Goal: Information Seeking & Learning: Learn about a topic

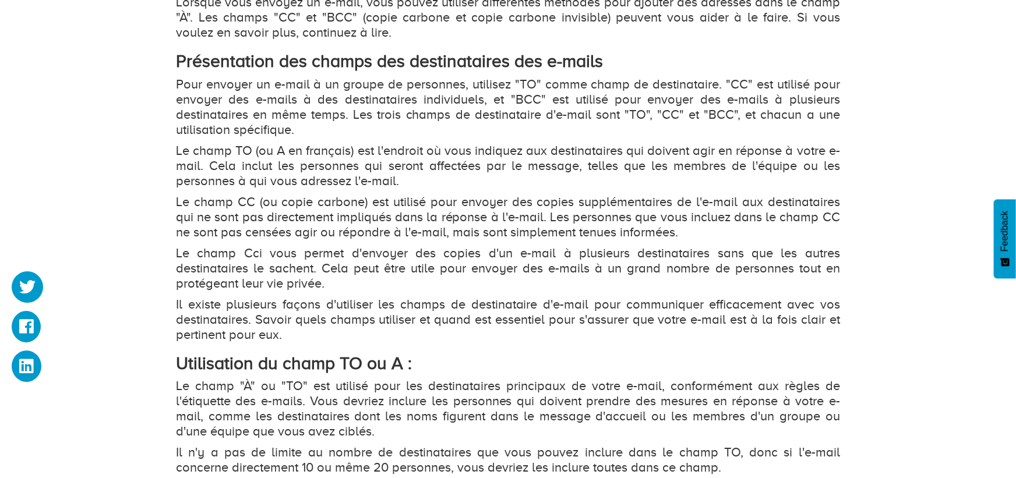
scroll to position [819, 0]
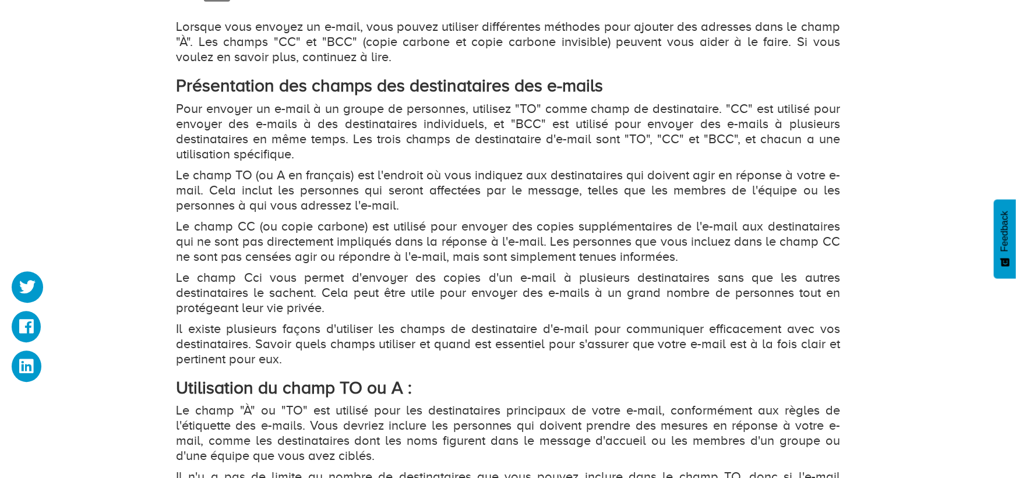
drag, startPoint x: 560, startPoint y: 216, endPoint x: 560, endPoint y: 188, distance: 28.0
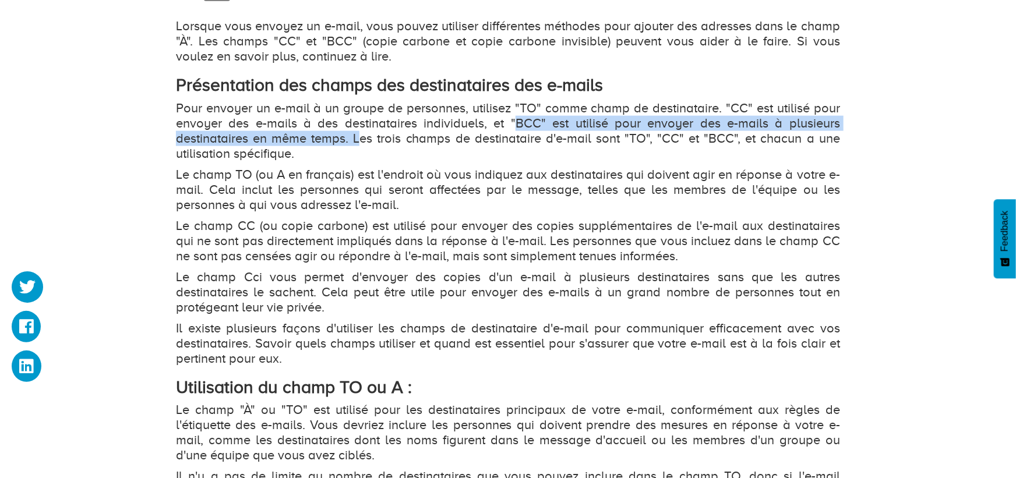
drag, startPoint x: 514, startPoint y: 128, endPoint x: 359, endPoint y: 135, distance: 155.7
click at [359, 135] on p "Pour envoyer un e-mail à un groupe de personnes, utilisez "TO" comme champ de d…" at bounding box center [508, 131] width 664 height 61
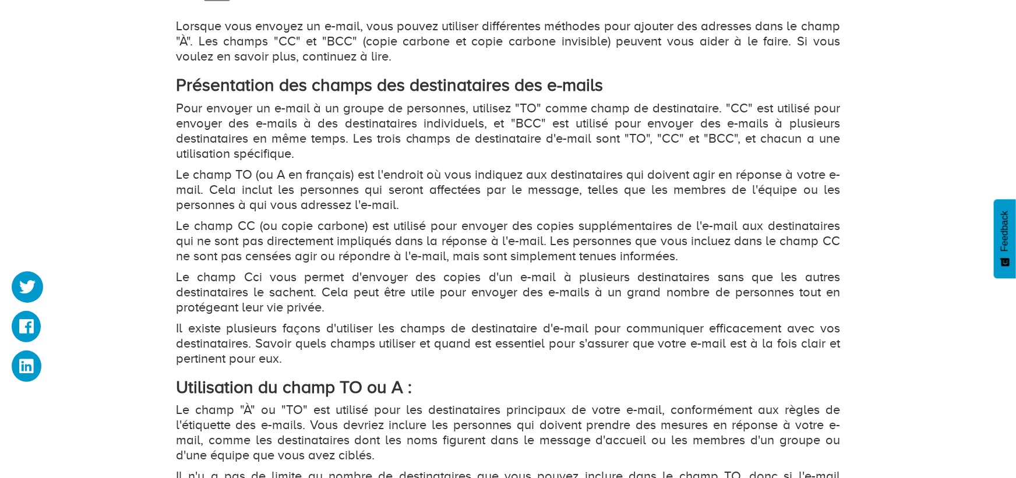
click at [379, 136] on p "Pour envoyer un e-mail à un groupe de personnes, utilisez "TO" comme champ de d…" at bounding box center [508, 131] width 664 height 61
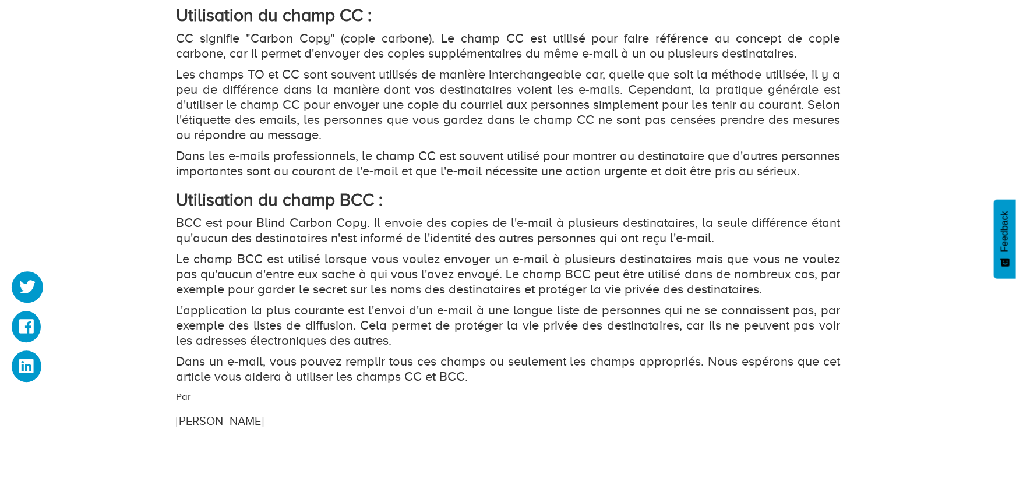
drag, startPoint x: 159, startPoint y: 247, endPoint x: 158, endPoint y: 263, distance: 16.4
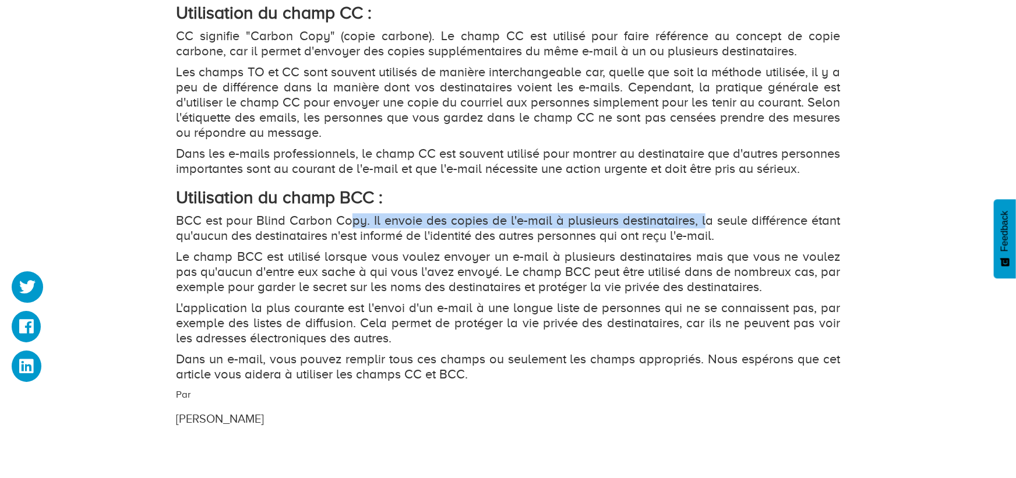
drag, startPoint x: 411, startPoint y: 235, endPoint x: 703, endPoint y: 234, distance: 291.9
click at [703, 234] on p "BCC est pour Blind Carbon Copy. Il envoie des copies de l'e-mail à plusieurs de…" at bounding box center [508, 228] width 664 height 30
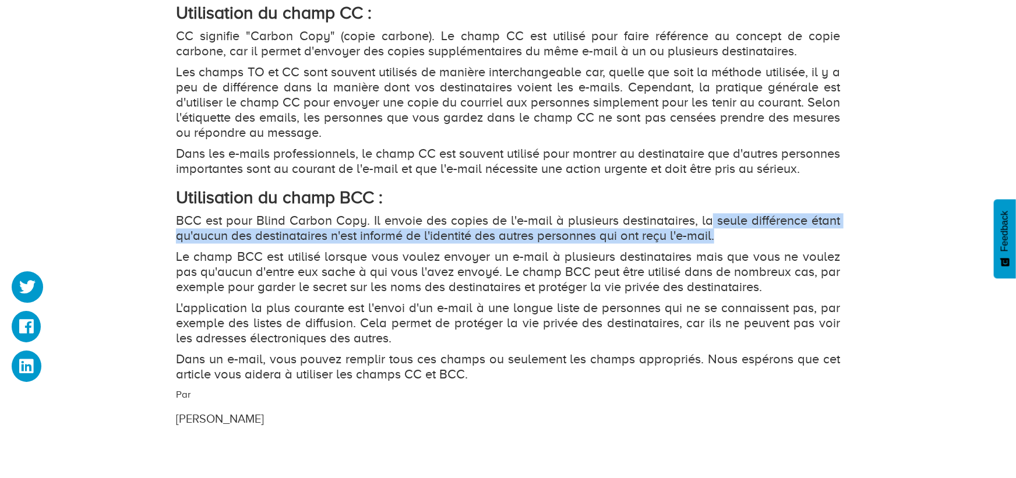
drag, startPoint x: 708, startPoint y: 230, endPoint x: 715, endPoint y: 254, distance: 24.7
click at [715, 244] on p "BCC est pour Blind Carbon Copy. Il envoie des copies de l'e-mail à plusieurs de…" at bounding box center [508, 228] width 664 height 30
